Goal: Transaction & Acquisition: Obtain resource

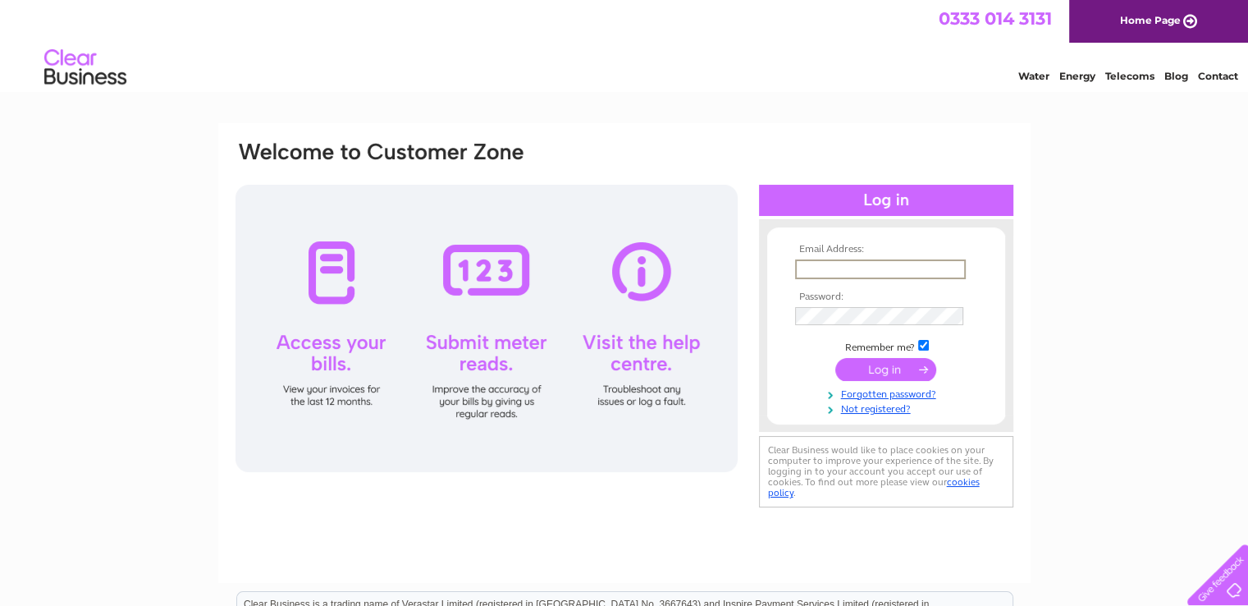
click at [616, 268] on input "text" at bounding box center [880, 269] width 171 height 20
click at [616, 261] on input "info.rysinejoineryltd@gmil.com" at bounding box center [880, 269] width 171 height 20
type input "info.rysinejoineryltd@gmail.com"
click at [616, 347] on input "checkbox" at bounding box center [923, 343] width 11 height 11
checkbox input "false"
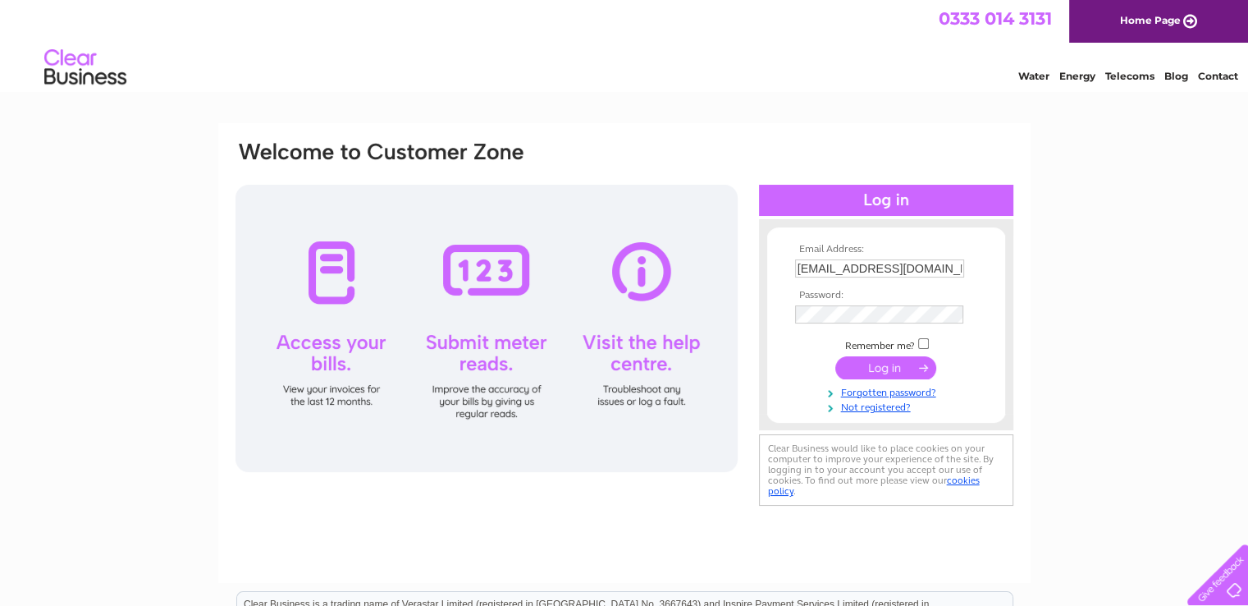
click at [616, 370] on input "submit" at bounding box center [885, 367] width 101 height 23
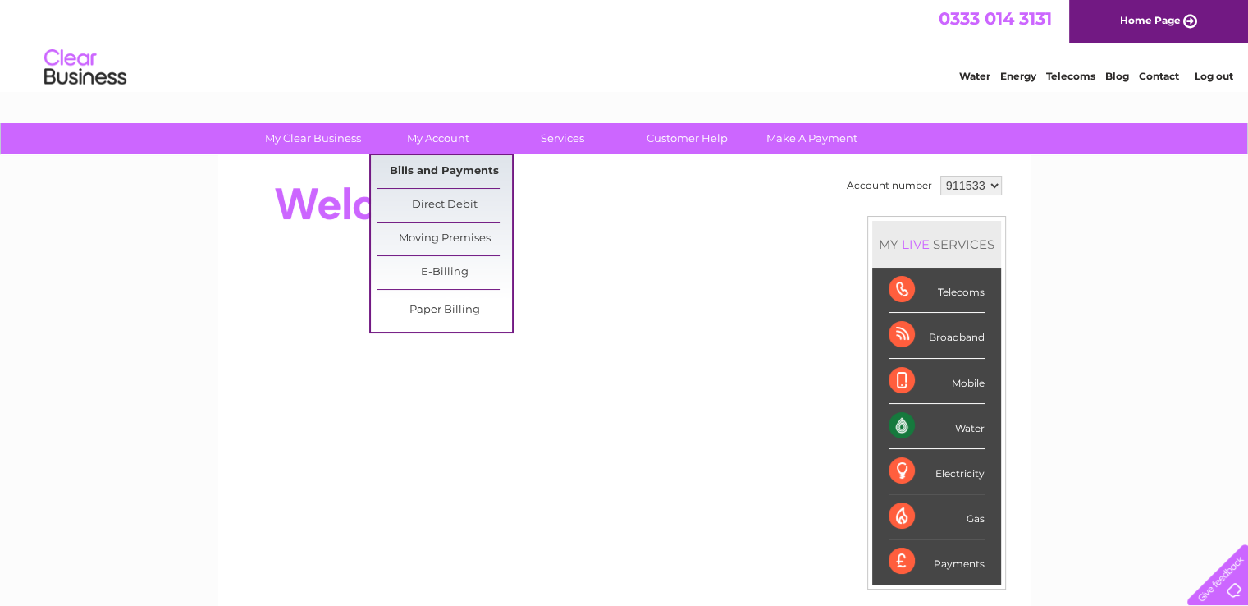
click at [443, 172] on link "Bills and Payments" at bounding box center [444, 171] width 135 height 33
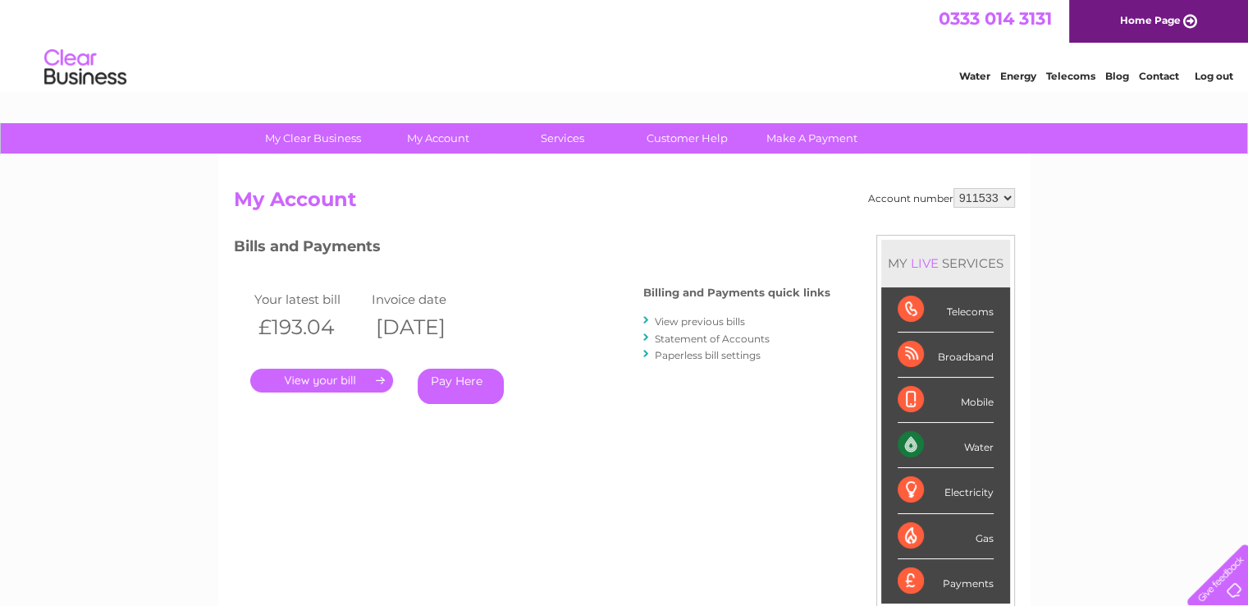
click at [322, 379] on link "." at bounding box center [321, 380] width 143 height 24
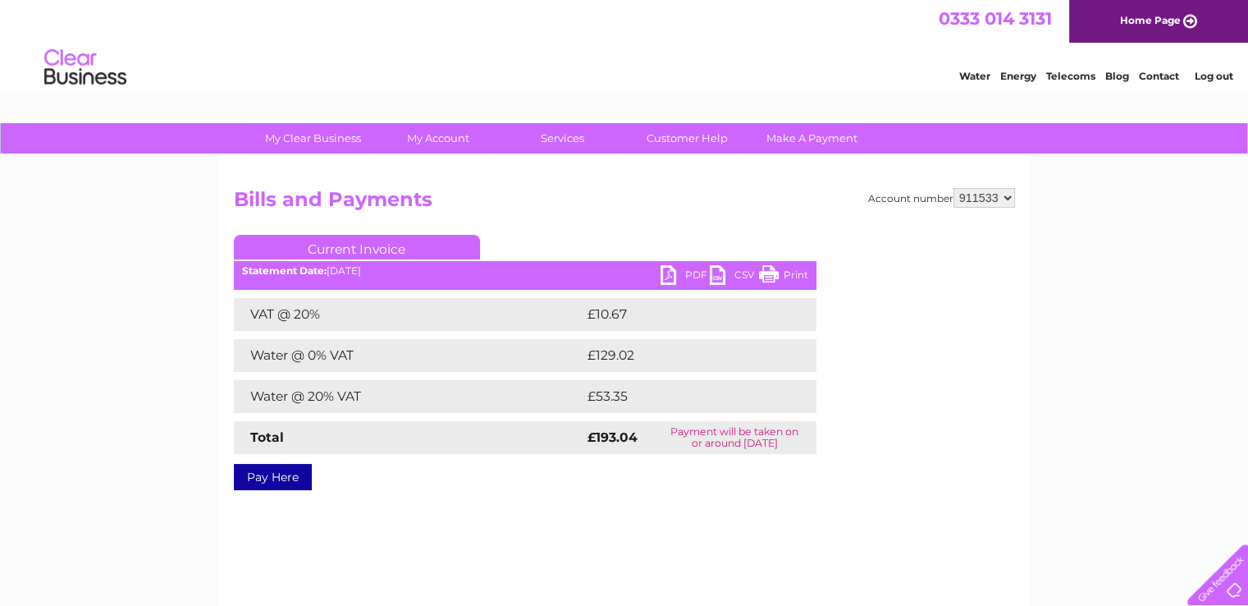
click at [665, 274] on link "PDF" at bounding box center [685, 277] width 49 height 24
click at [1215, 81] on link "Log out" at bounding box center [1213, 76] width 39 height 12
